Goal: Task Accomplishment & Management: Manage account settings

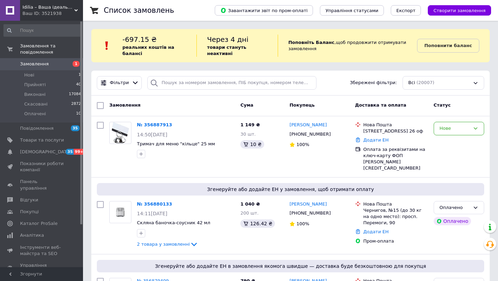
click at [47, 68] on link "Замовлення 1" at bounding box center [42, 64] width 85 height 12
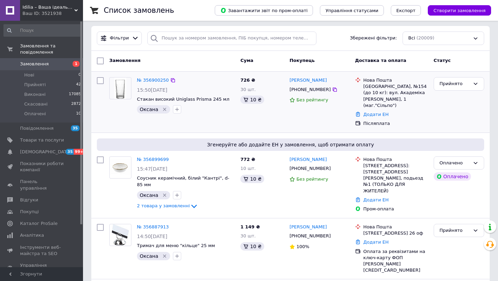
scroll to position [45, 0]
click at [151, 79] on link "№ 356900250" at bounding box center [153, 79] width 32 height 5
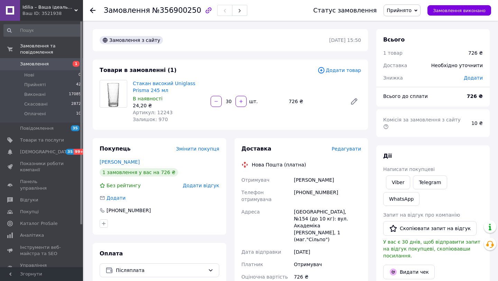
click at [44, 63] on span "Замовлення" at bounding box center [34, 64] width 29 height 6
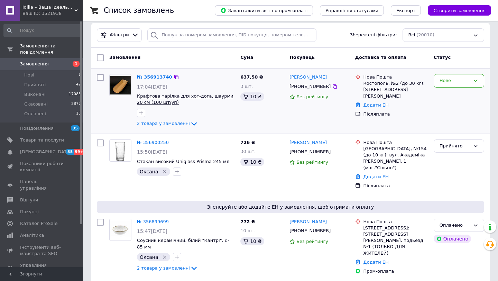
scroll to position [49, 0]
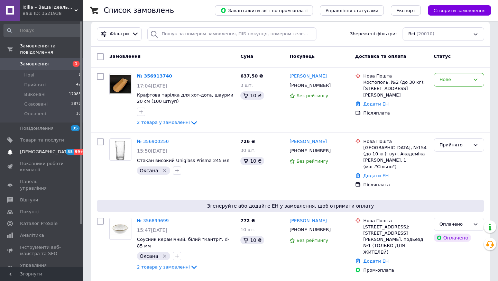
click at [46, 146] on link "[DEMOGRAPHIC_DATA] 35 99+" at bounding box center [42, 152] width 85 height 12
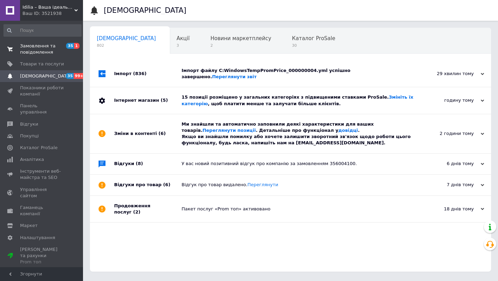
click at [50, 49] on span "Замовлення та повідомлення" at bounding box center [42, 49] width 44 height 12
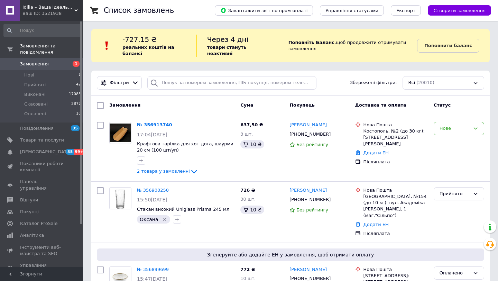
click at [30, 62] on span "Замовлення" at bounding box center [34, 64] width 29 height 6
click at [40, 81] on li "Прийняті 42" at bounding box center [42, 85] width 85 height 10
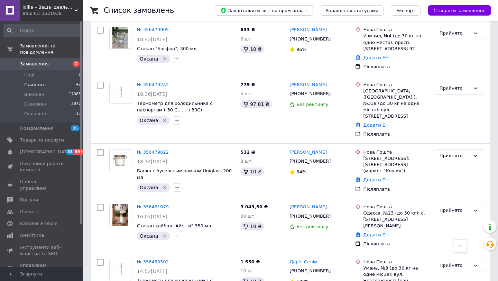
scroll to position [1036, 0]
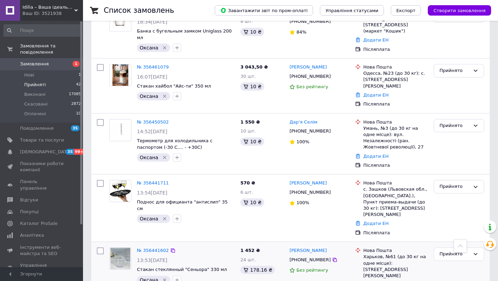
drag, startPoint x: 130, startPoint y: 267, endPoint x: 197, endPoint y: 207, distance: 90.1
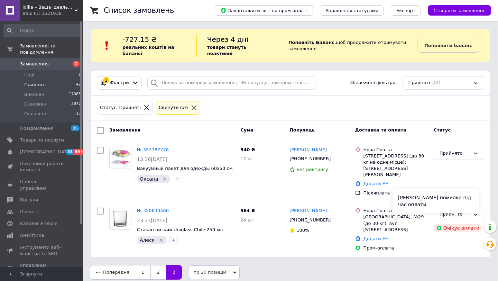
click at [456, 206] on div "[PERSON_NAME] помилка під час оплати" at bounding box center [435, 200] width 86 height 25
click at [352, 229] on div "[PERSON_NAME] [PHONE_NUMBER] 100%" at bounding box center [319, 229] width 65 height 49
click at [460, 211] on div "Прийнято" at bounding box center [454, 214] width 30 height 7
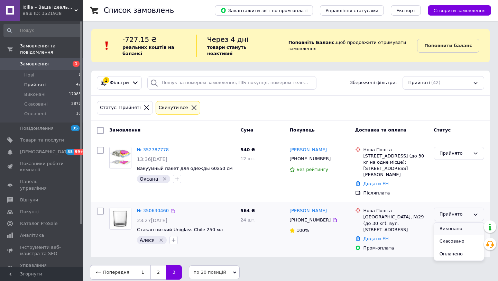
click at [446, 223] on li "Виконано" at bounding box center [459, 228] width 50 height 13
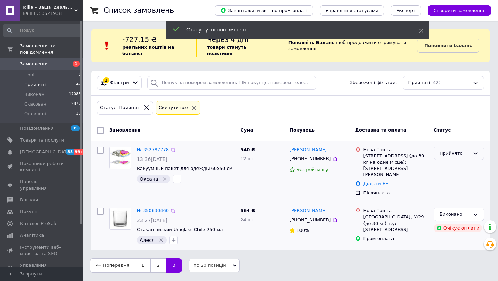
click at [457, 153] on div "Прийнято" at bounding box center [454, 153] width 30 height 7
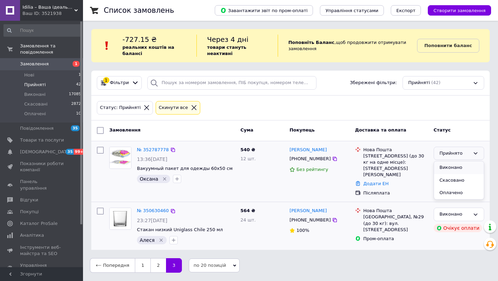
click at [451, 167] on li "Виконано" at bounding box center [459, 167] width 50 height 13
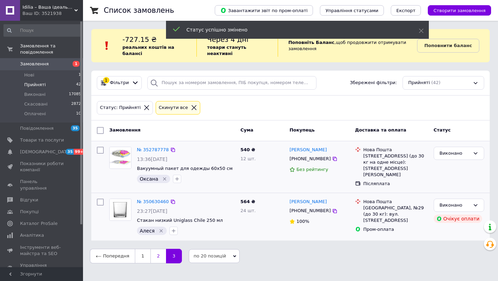
click at [154, 254] on link "2" at bounding box center [158, 256] width 16 height 15
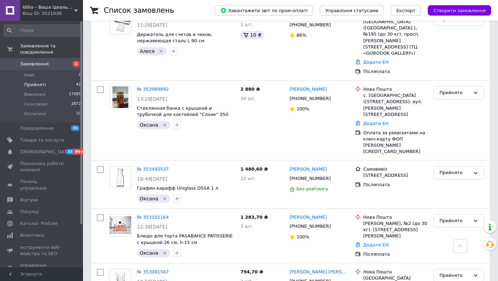
scroll to position [1080, 0]
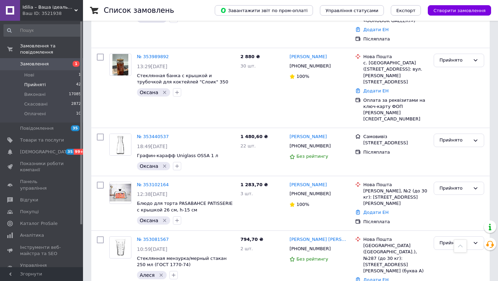
drag, startPoint x: 447, startPoint y: 214, endPoint x: 441, endPoint y: 217, distance: 7.1
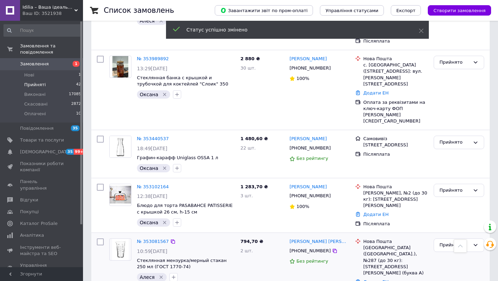
scroll to position [1076, 0]
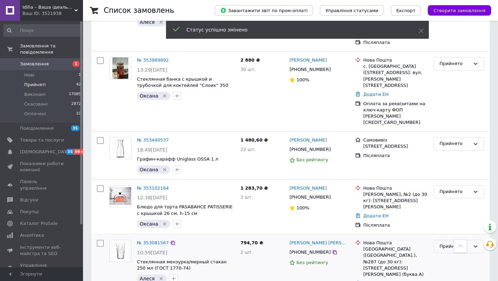
click at [457, 240] on div "Прийнято" at bounding box center [458, 246] width 50 height 13
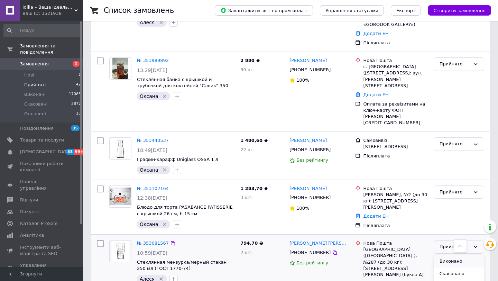
scroll to position [1074, 0]
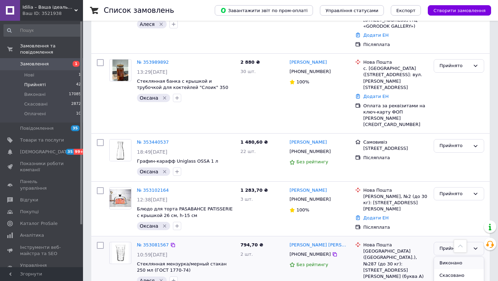
click at [448, 256] on li "Виконано" at bounding box center [459, 262] width 50 height 13
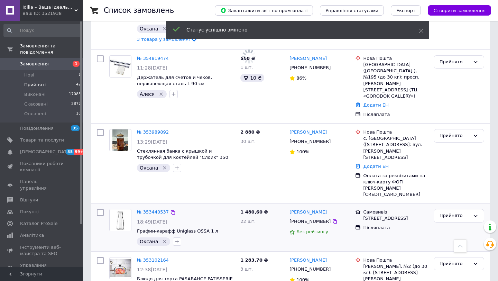
scroll to position [1004, 0]
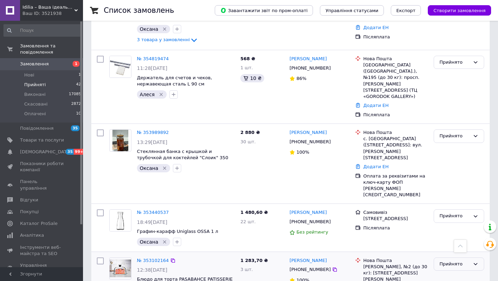
click at [440, 260] on div "Прийнято" at bounding box center [454, 263] width 30 height 7
click at [442, 272] on li "Виконано" at bounding box center [459, 278] width 50 height 13
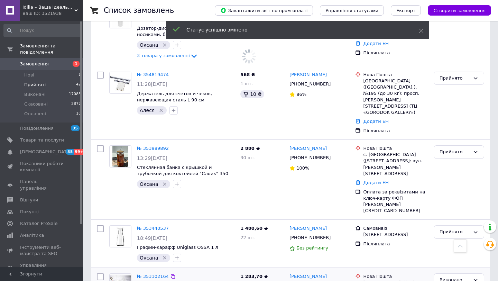
scroll to position [981, 0]
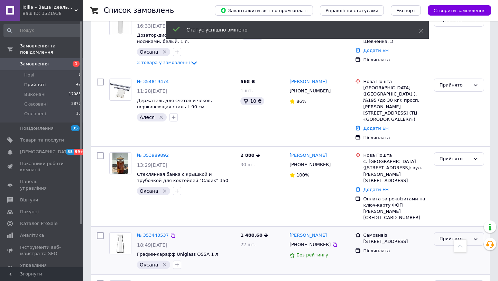
click at [451, 235] on div "Прийнято" at bounding box center [454, 238] width 30 height 7
click at [444, 247] on li "Виконано" at bounding box center [459, 253] width 50 height 13
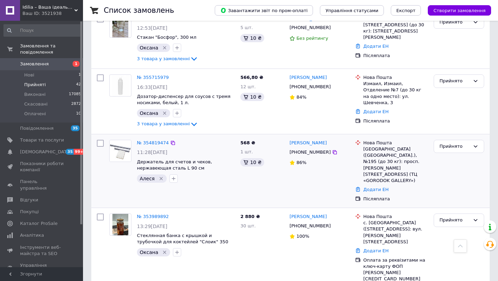
scroll to position [876, 0]
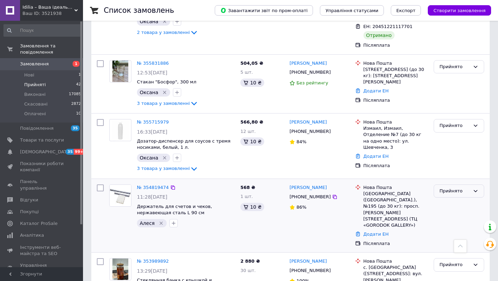
click at [446, 187] on div "Прийнято" at bounding box center [454, 190] width 30 height 7
drag, startPoint x: 443, startPoint y: 145, endPoint x: 437, endPoint y: 142, distance: 7.0
click at [443, 199] on li "Виконано" at bounding box center [459, 205] width 50 height 13
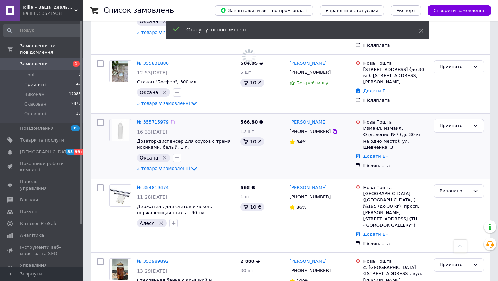
scroll to position [868, 0]
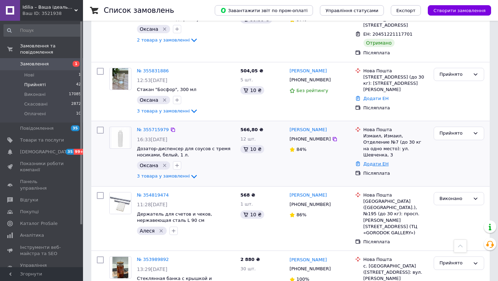
click at [372, 161] on link "Додати ЕН" at bounding box center [375, 163] width 25 height 5
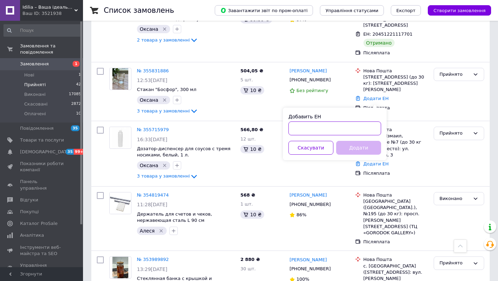
click at [336, 125] on input "Добавить ЕН" at bounding box center [334, 128] width 93 height 14
paste input "20451224381429"
type input "20451224381429"
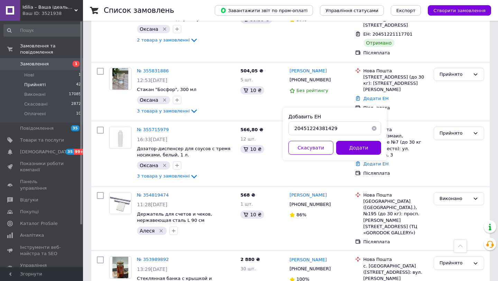
click at [356, 147] on button "Додати" at bounding box center [358, 148] width 45 height 14
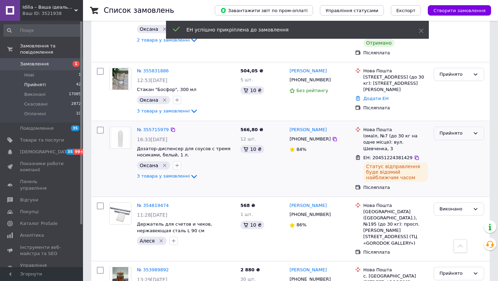
drag, startPoint x: 447, startPoint y: 74, endPoint x: 447, endPoint y: 82, distance: 7.6
click at [447, 130] on div "Прийнято" at bounding box center [454, 133] width 30 height 7
click at [448, 141] on li "Виконано" at bounding box center [459, 147] width 50 height 13
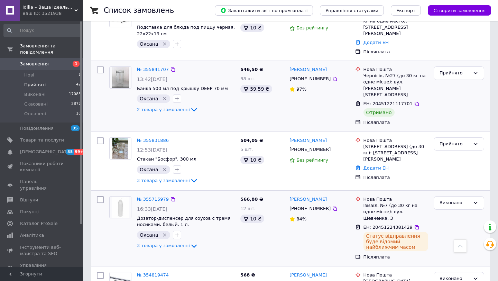
scroll to position [796, 0]
